Goal: Task Accomplishment & Management: Use online tool/utility

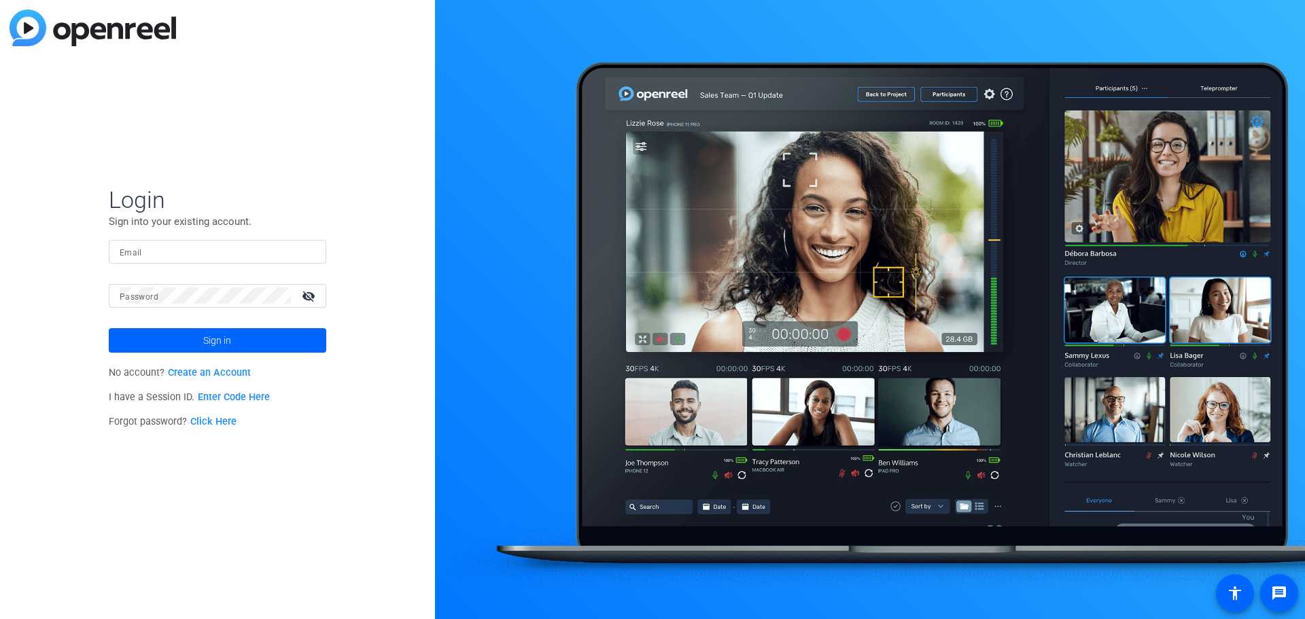
click at [138, 260] on div at bounding box center [218, 252] width 196 height 24
click at [141, 256] on input "Email" at bounding box center [218, 251] width 196 height 16
paste input "[PERSON_NAME][EMAIL_ADDRESS][PERSON_NAME][DOMAIN_NAME]"
type input "[PERSON_NAME][EMAIL_ADDRESS][PERSON_NAME][DOMAIN_NAME]"
click at [151, 294] on mat-label "Password" at bounding box center [139, 297] width 39 height 10
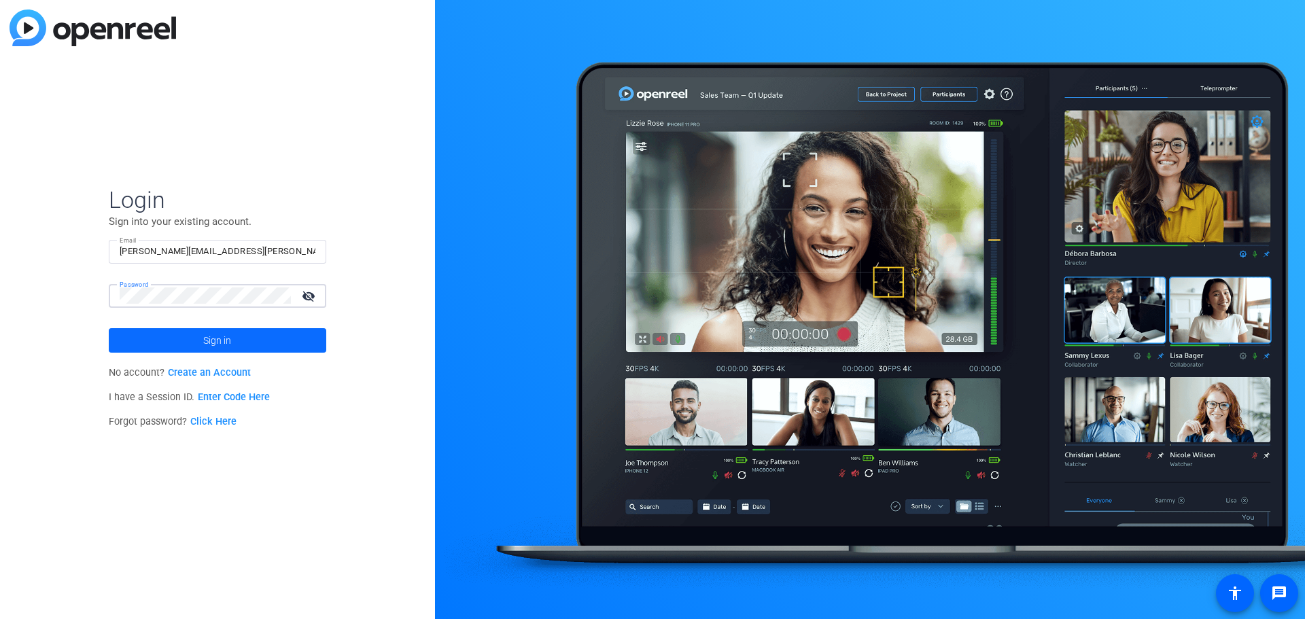
click at [192, 339] on span at bounding box center [218, 340] width 218 height 33
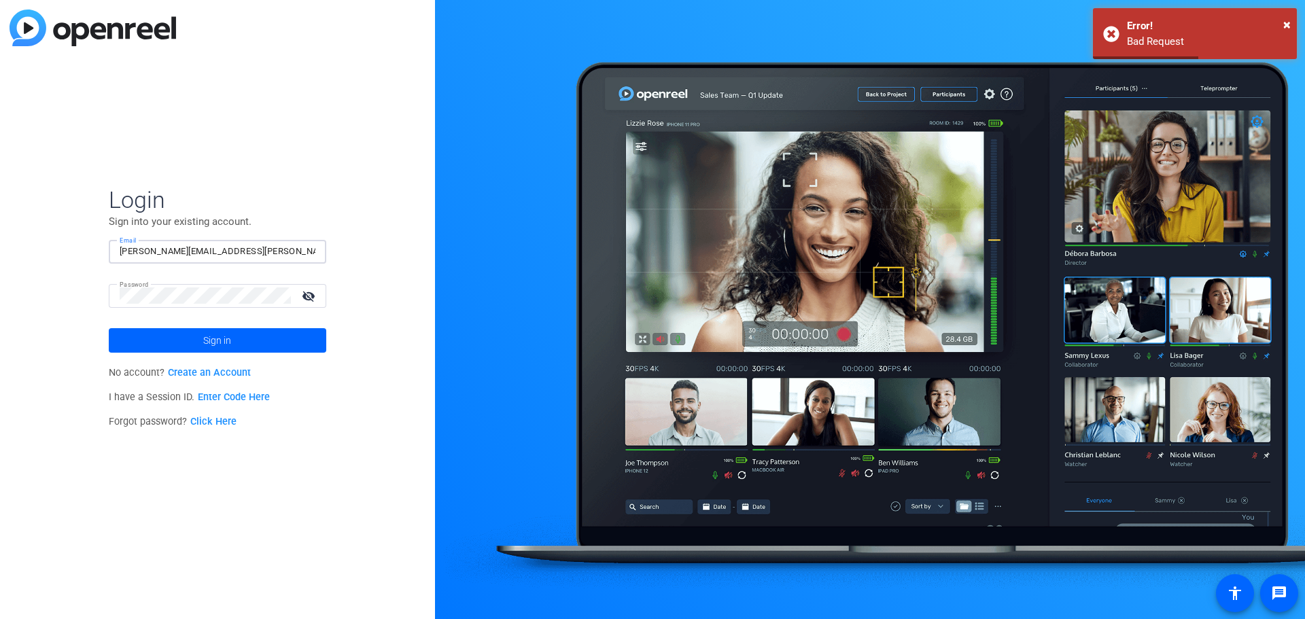
click at [262, 256] on input "[PERSON_NAME][EMAIL_ADDRESS][PERSON_NAME][DOMAIN_NAME]" at bounding box center [218, 251] width 196 height 16
click at [124, 249] on input "[PERSON_NAME][EMAIL_ADDRESS][PERSON_NAME][DOMAIN_NAME]" at bounding box center [218, 251] width 196 height 16
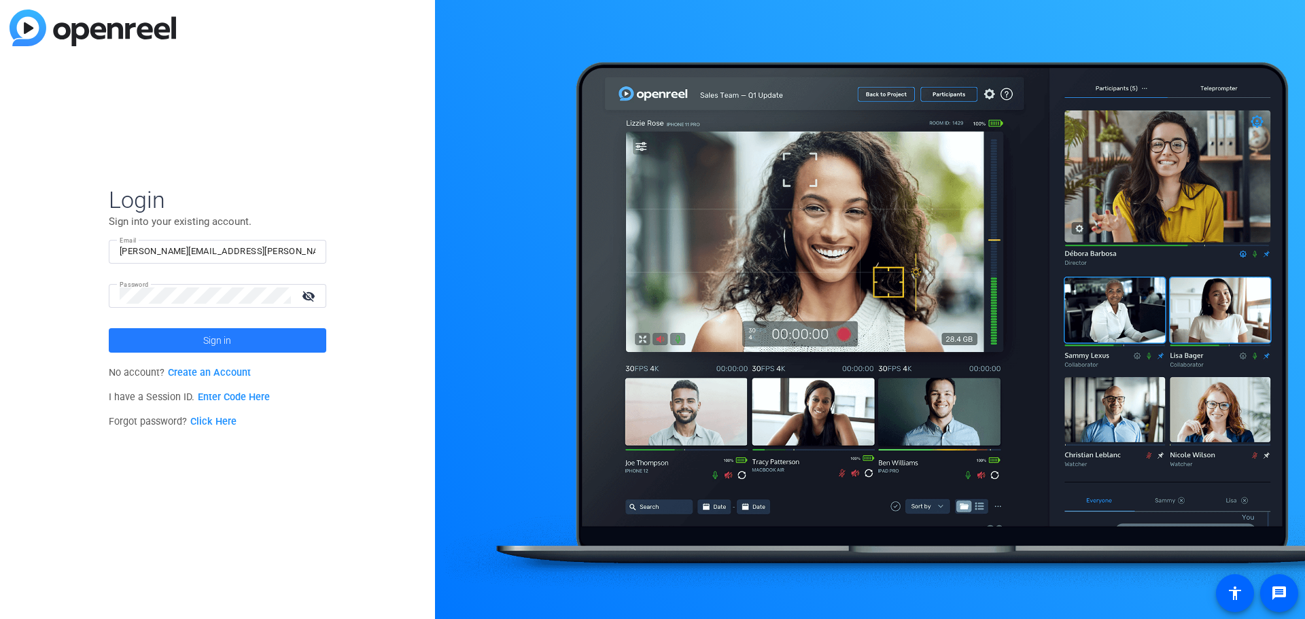
click at [215, 340] on span "Sign in" at bounding box center [217, 341] width 28 height 34
click at [317, 296] on mat-icon "visibility_off" at bounding box center [310, 296] width 33 height 20
click at [217, 337] on span "Sign in" at bounding box center [217, 341] width 28 height 34
click at [139, 252] on mat-label "Email" at bounding box center [131, 253] width 22 height 10
click at [139, 252] on input "Email" at bounding box center [218, 251] width 196 height 16
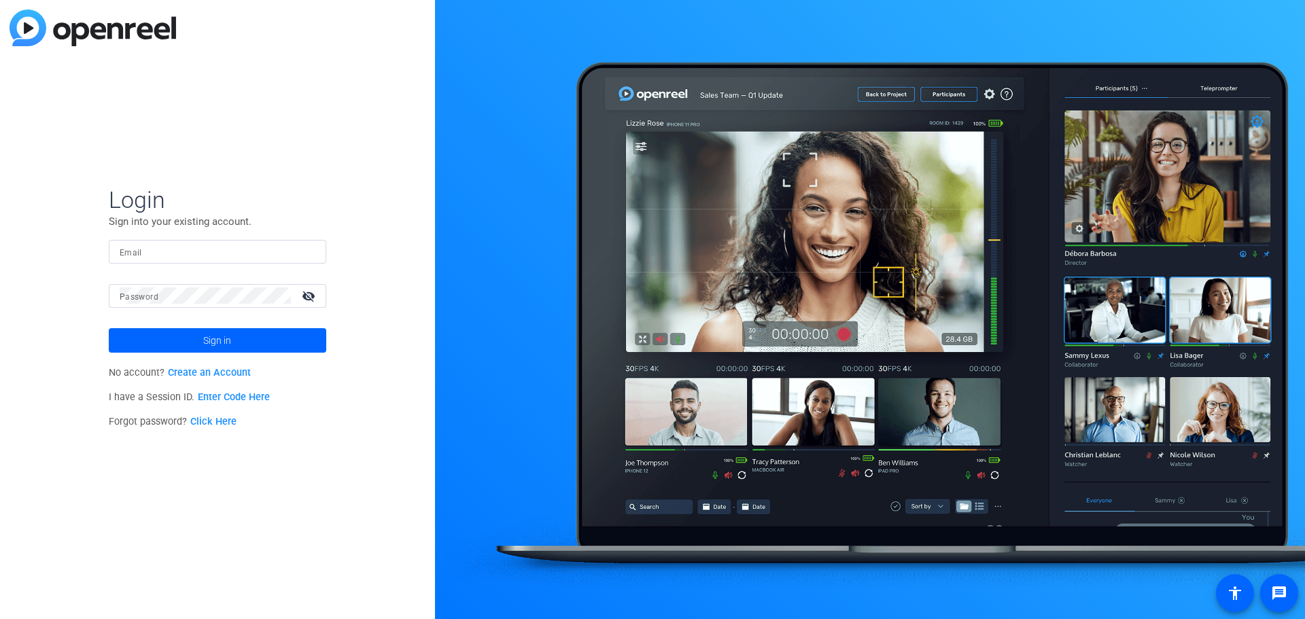
paste input "[PERSON_NAME][EMAIL_ADDRESS][PERSON_NAME][DOMAIN_NAME]"
type input "[PERSON_NAME][EMAIL_ADDRESS][PERSON_NAME][DOMAIN_NAME]"
click at [358, 302] on div "Login Sign into your existing account. Email Matthew.barraro@mercer.com Passwor…" at bounding box center [217, 309] width 435 height 619
click at [109, 328] on button "Sign in" at bounding box center [218, 340] width 218 height 24
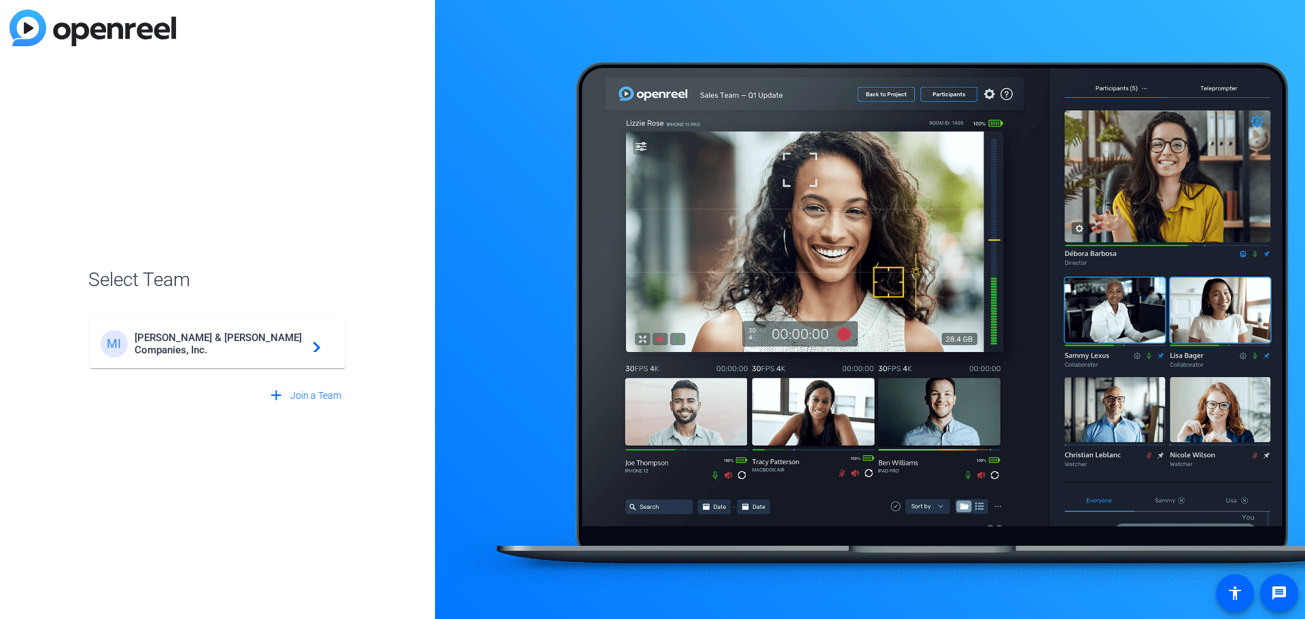
click at [218, 345] on span "Marsh & McLennan Companies, Inc." at bounding box center [220, 344] width 170 height 24
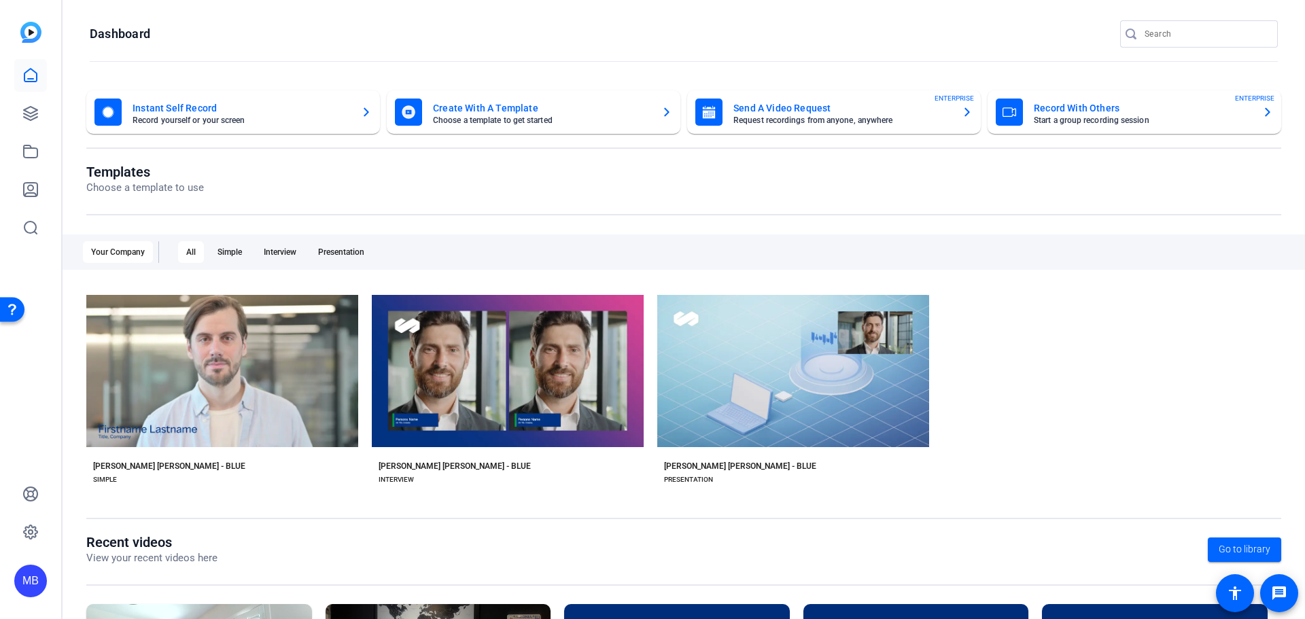
click at [1089, 319] on div "check_circle Start with Marsh McLennan - Blue play_arrow Preview Marsh McLennan…" at bounding box center [683, 393] width 1195 height 211
click at [182, 112] on mat-card-title "Instant Self Record" at bounding box center [242, 108] width 218 height 16
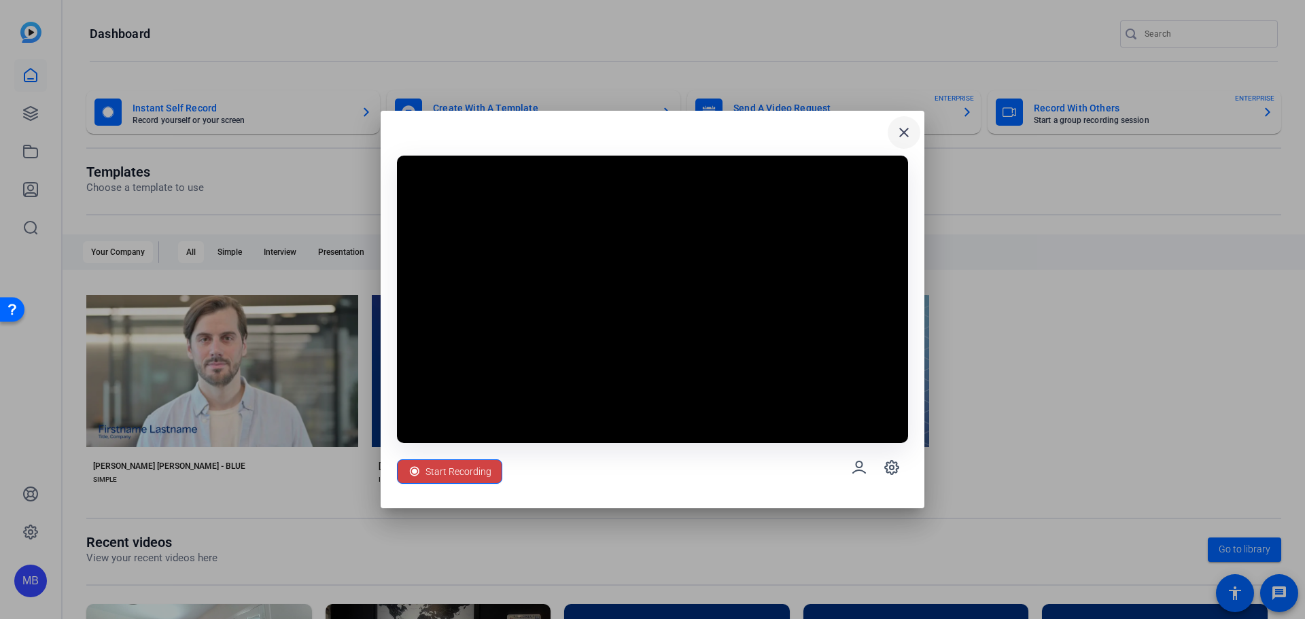
drag, startPoint x: 654, startPoint y: 121, endPoint x: 910, endPoint y: 121, distance: 256.3
click at [910, 121] on div "close Start Recording" at bounding box center [653, 310] width 544 height 398
drag, startPoint x: 613, startPoint y: 128, endPoint x: 806, endPoint y: 118, distance: 193.3
click at [806, 118] on div "close Start Recording" at bounding box center [653, 310] width 544 height 398
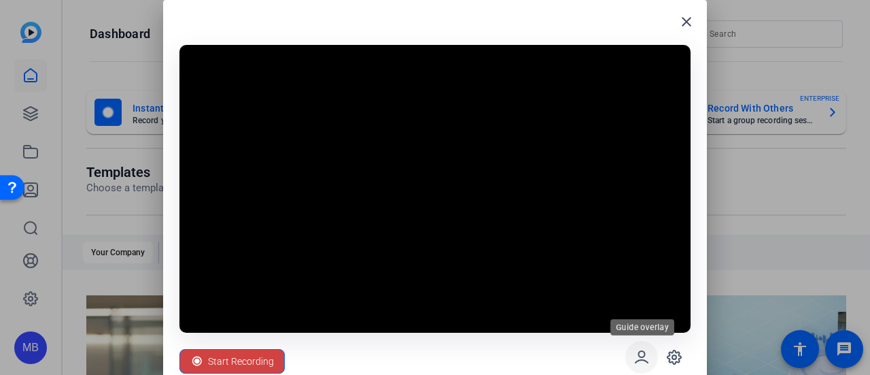
click at [641, 358] on icon at bounding box center [642, 357] width 16 height 16
click at [676, 355] on icon at bounding box center [674, 357] width 4 height 4
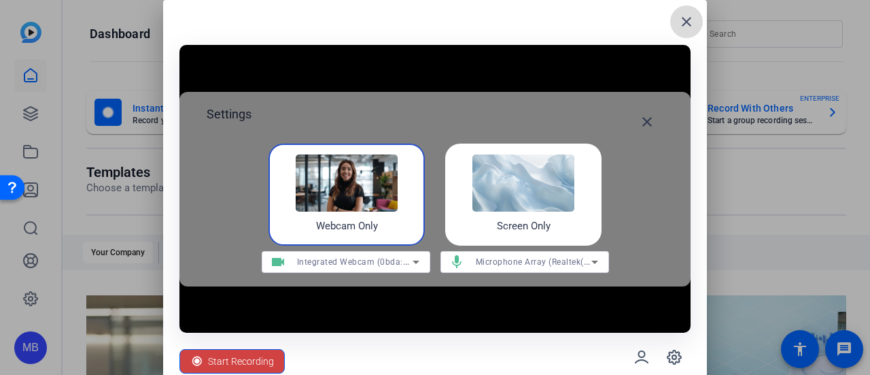
click at [687, 26] on mat-icon "close" at bounding box center [687, 22] width 16 height 16
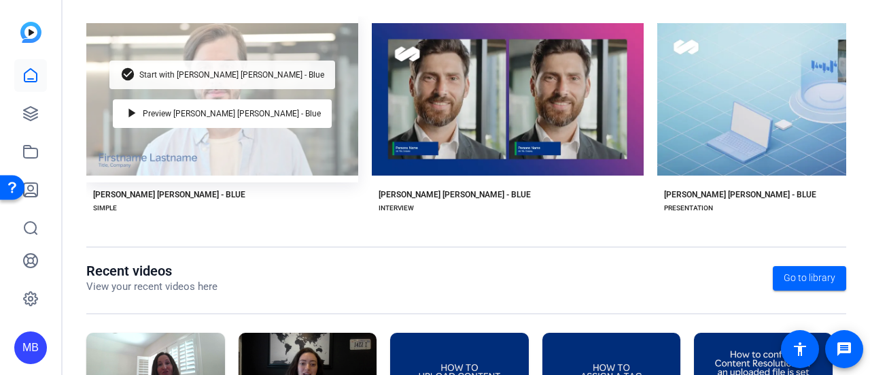
click at [201, 71] on span "Start with Marsh McLennan - Blue" at bounding box center [231, 75] width 185 height 8
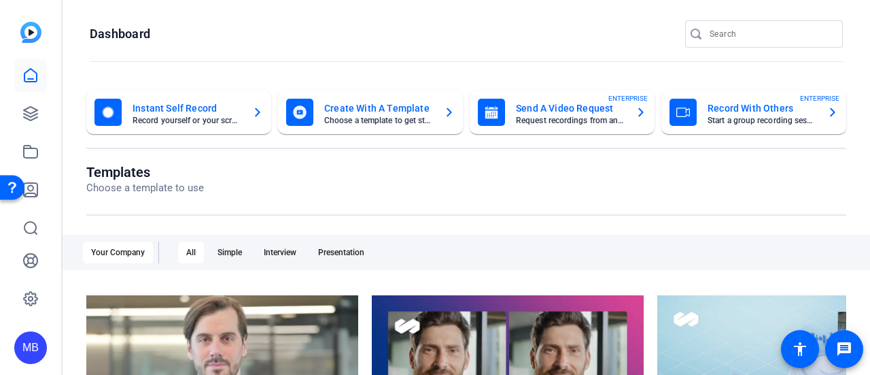
click at [190, 107] on mat-card-title "Instant Self Record" at bounding box center [187, 108] width 109 height 16
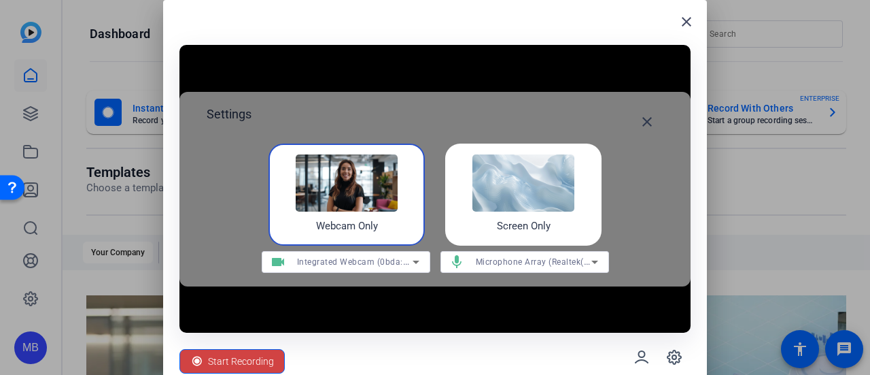
click at [343, 186] on img at bounding box center [347, 182] width 102 height 57
click at [651, 122] on mat-icon "close" at bounding box center [647, 122] width 16 height 16
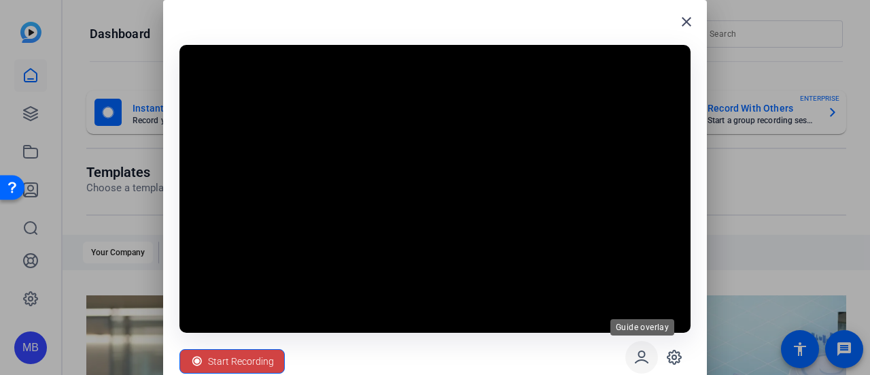
click at [642, 358] on icon at bounding box center [642, 357] width 16 height 16
click at [679, 360] on icon at bounding box center [675, 357] width 14 height 14
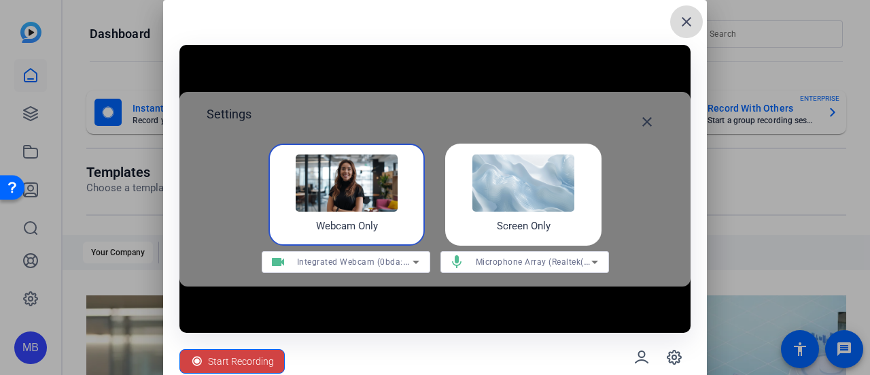
click at [683, 20] on mat-icon "close" at bounding box center [687, 22] width 16 height 16
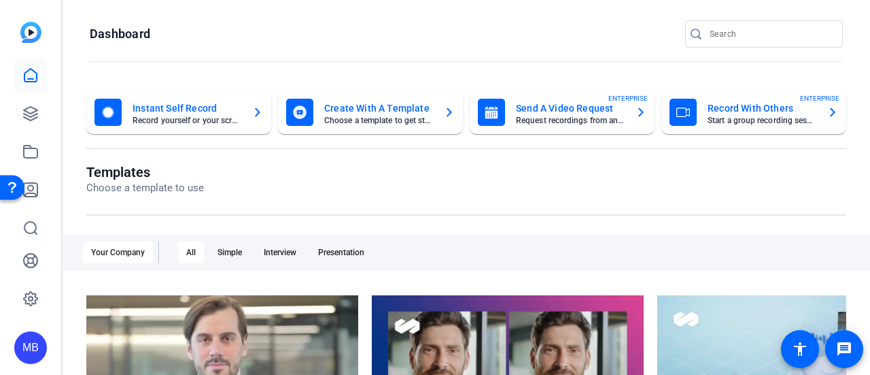
click at [213, 114] on mat-card-title "Instant Self Record" at bounding box center [187, 108] width 109 height 16
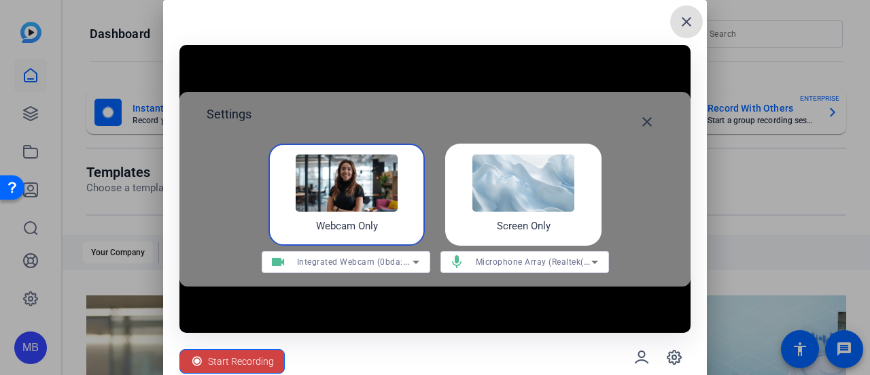
click at [350, 199] on img at bounding box center [347, 182] width 102 height 57
click at [650, 124] on mat-icon "close" at bounding box center [647, 122] width 16 height 16
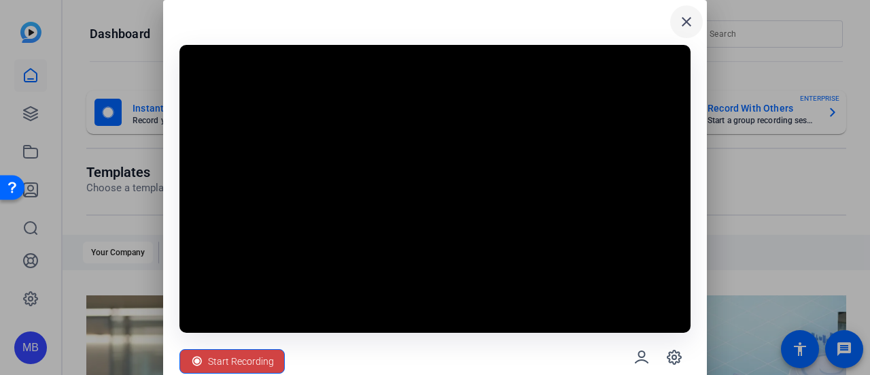
click at [689, 20] on mat-icon "close" at bounding box center [687, 22] width 16 height 16
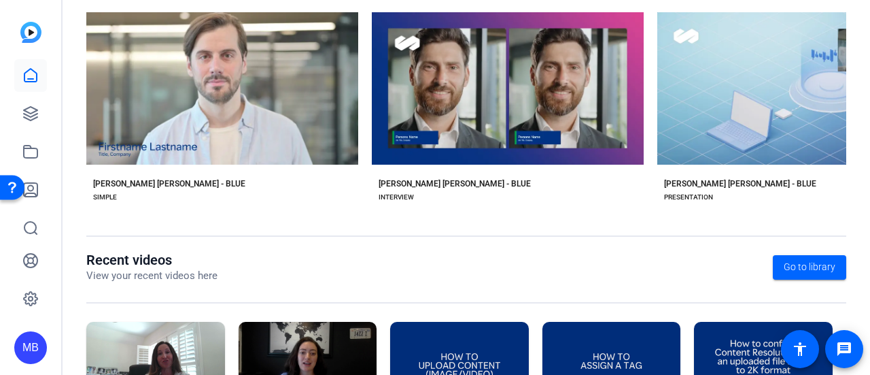
scroll to position [395, 0]
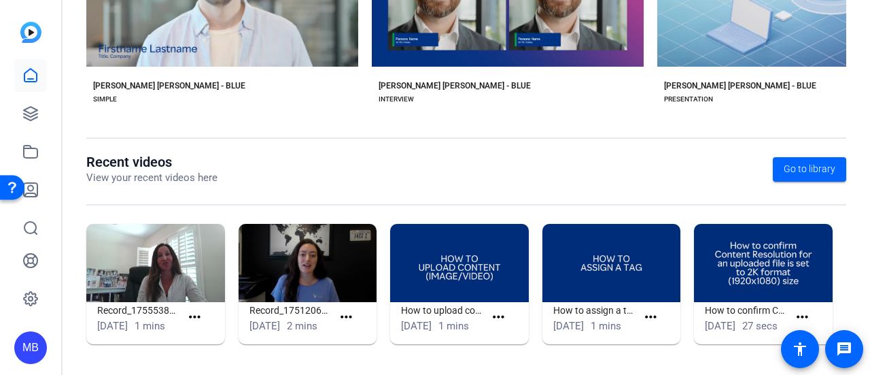
click at [356, 173] on div "Recent videos View your recent videos here Go to library Record_1755538876762_w…" at bounding box center [466, 256] width 760 height 205
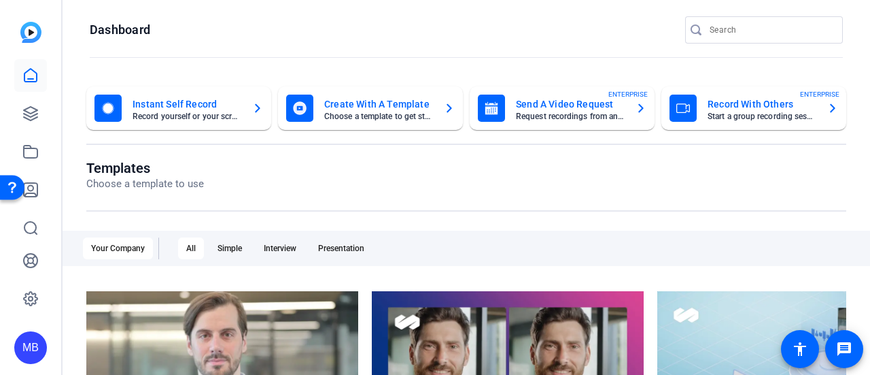
scroll to position [0, 0]
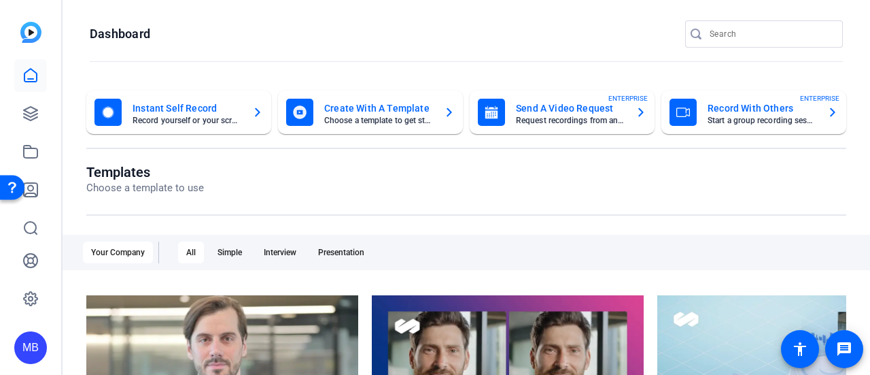
click at [513, 24] on openreel-page-title "Dashboard" at bounding box center [466, 33] width 753 height 27
click at [549, 177] on openreel-page-title "Templates Choose a template to use" at bounding box center [466, 180] width 760 height 32
click at [527, 12] on mat-toolbar "Dashboard" at bounding box center [467, 38] width 808 height 77
click at [416, 173] on openreel-page-title "Templates Choose a template to use" at bounding box center [466, 180] width 760 height 32
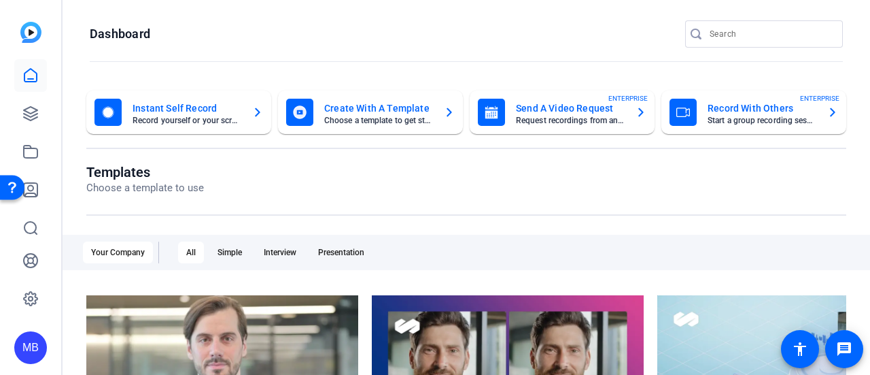
click at [386, 24] on openreel-page-title "Dashboard" at bounding box center [466, 33] width 753 height 27
click at [199, 109] on mat-card-title "Instant Self Record" at bounding box center [187, 108] width 109 height 16
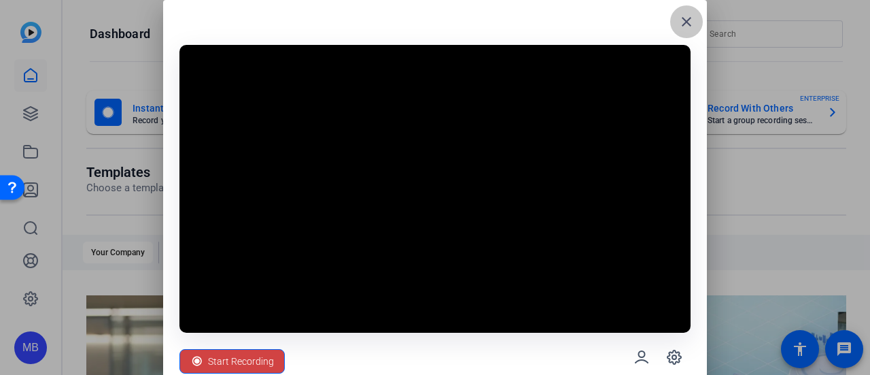
click at [691, 20] on mat-icon "close" at bounding box center [687, 22] width 16 height 16
